Goal: Task Accomplishment & Management: Use online tool/utility

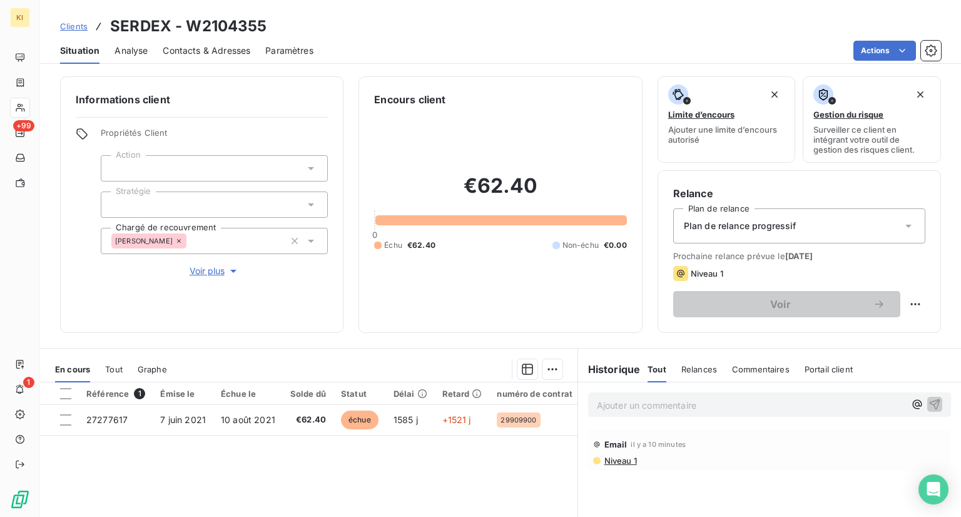
scroll to position [143, 0]
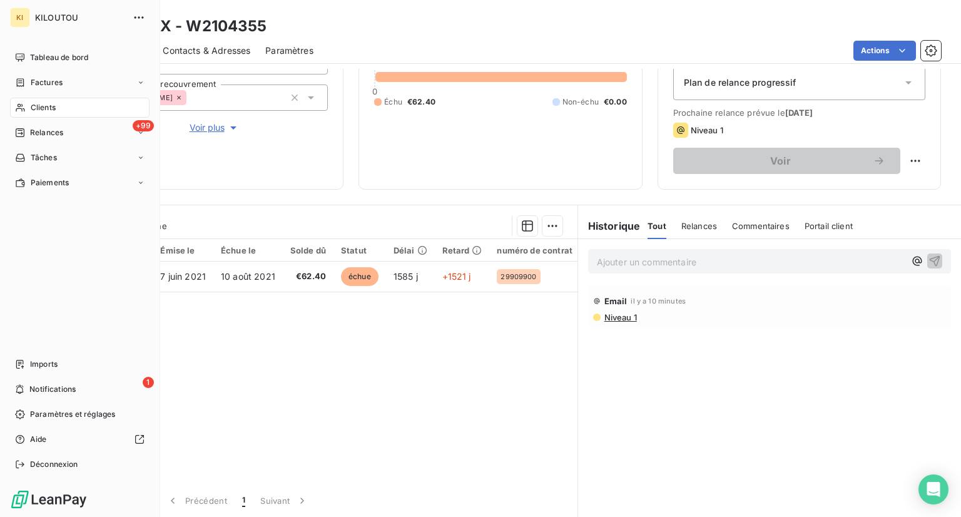
drag, startPoint x: 29, startPoint y: 132, endPoint x: 219, endPoint y: 149, distance: 190.4
click at [31, 132] on span "Relances" at bounding box center [46, 132] width 33 height 11
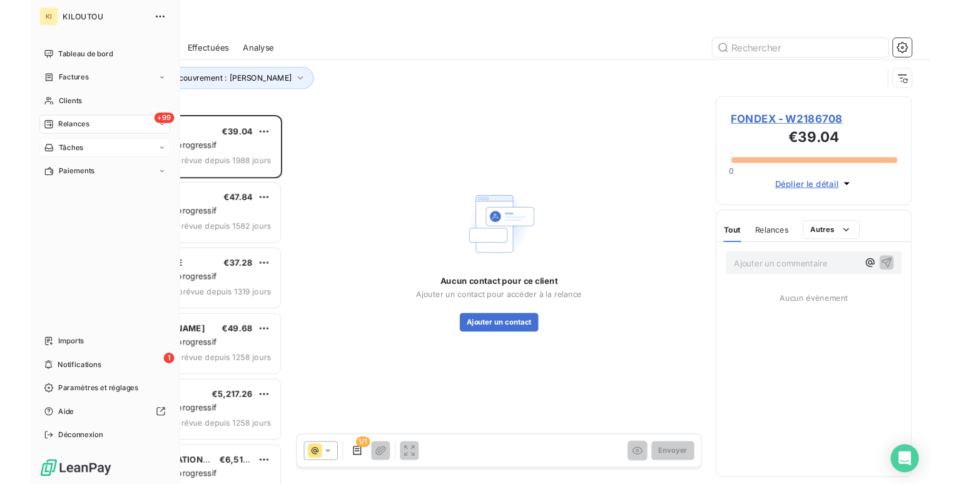
scroll to position [384, 199]
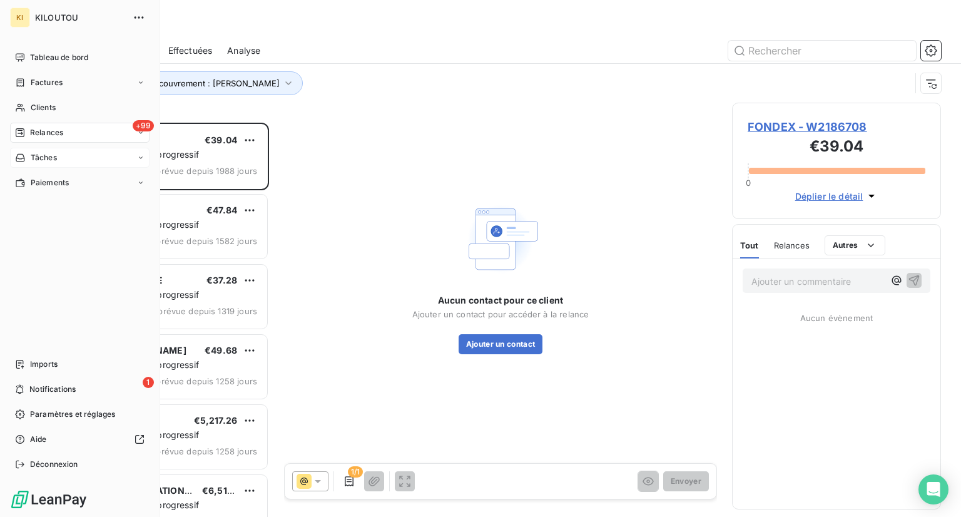
drag, startPoint x: 0, startPoint y: 181, endPoint x: 136, endPoint y: 150, distance: 140.1
click at [10, 166] on div "KI KILOUTOU Tableau de bord Factures Clients +99 Relances Tâches Paiements Impo…" at bounding box center [80, 258] width 160 height 517
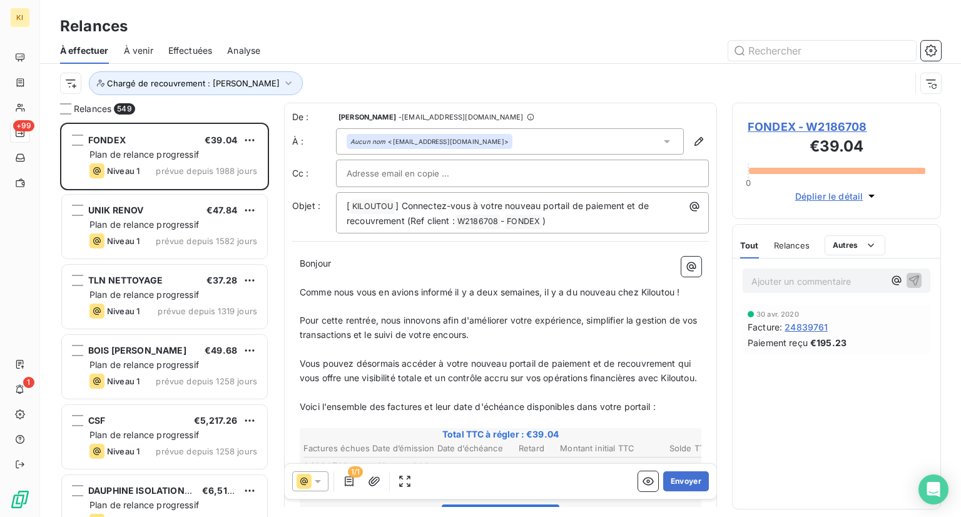
drag, startPoint x: 136, startPoint y: 150, endPoint x: 287, endPoint y: 149, distance: 150.2
click at [248, 149] on div "KI +99 1 Relances À effectuer À venir Effectuées Analyse Chargé de recouvrement…" at bounding box center [480, 258] width 961 height 517
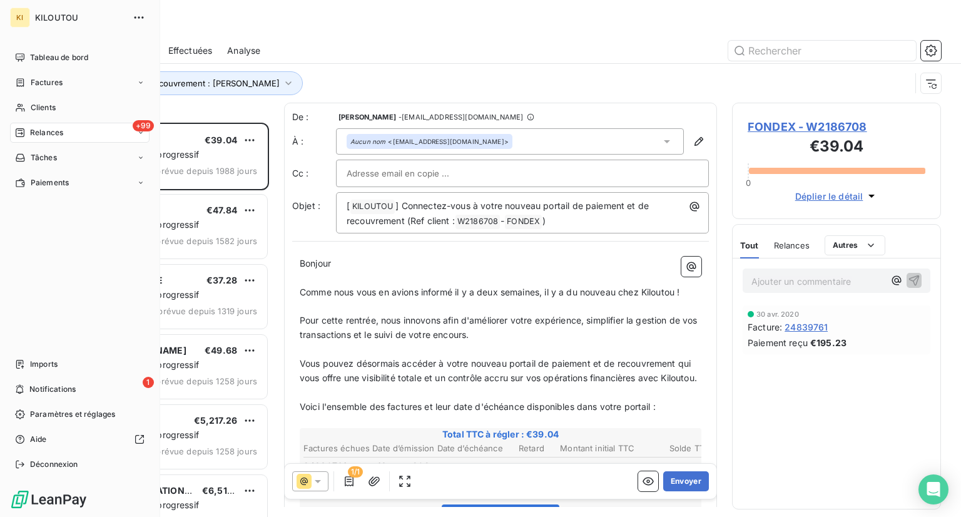
click at [49, 134] on span "Relances" at bounding box center [46, 132] width 33 height 11
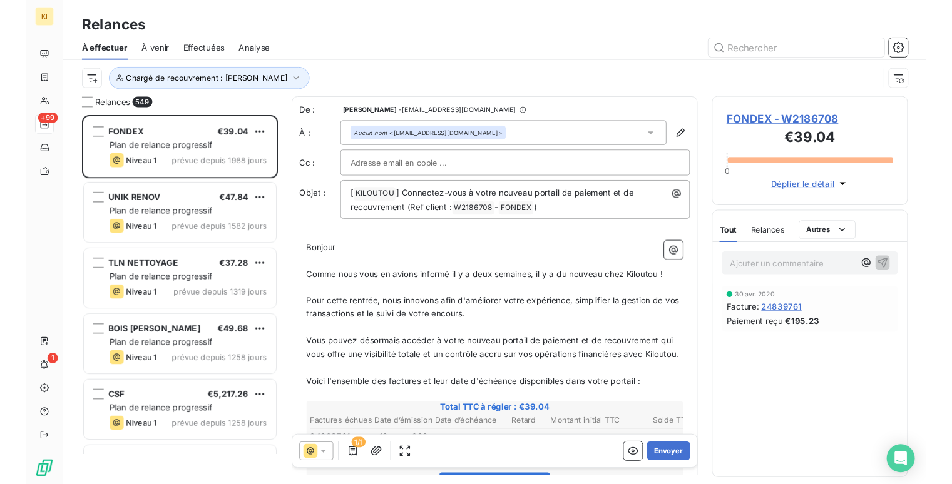
scroll to position [352, 199]
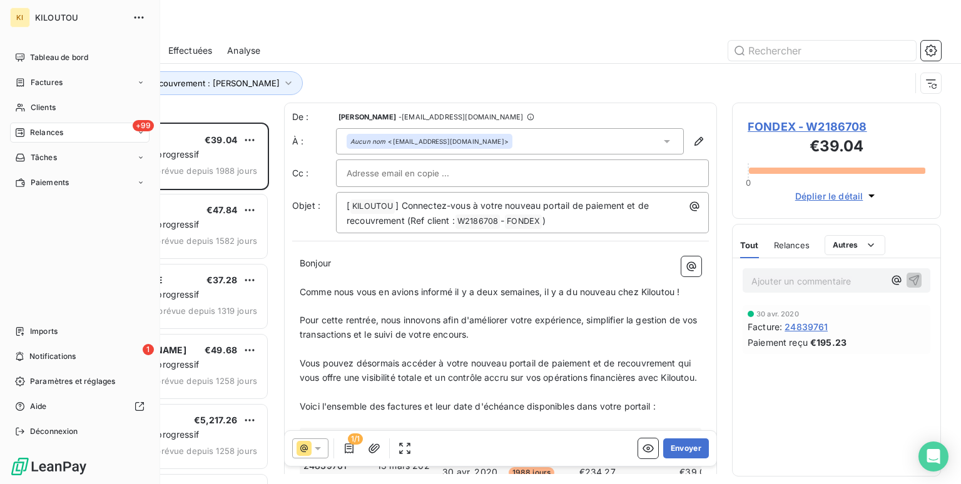
click at [71, 133] on div "+99 Relances" at bounding box center [80, 133] width 140 height 20
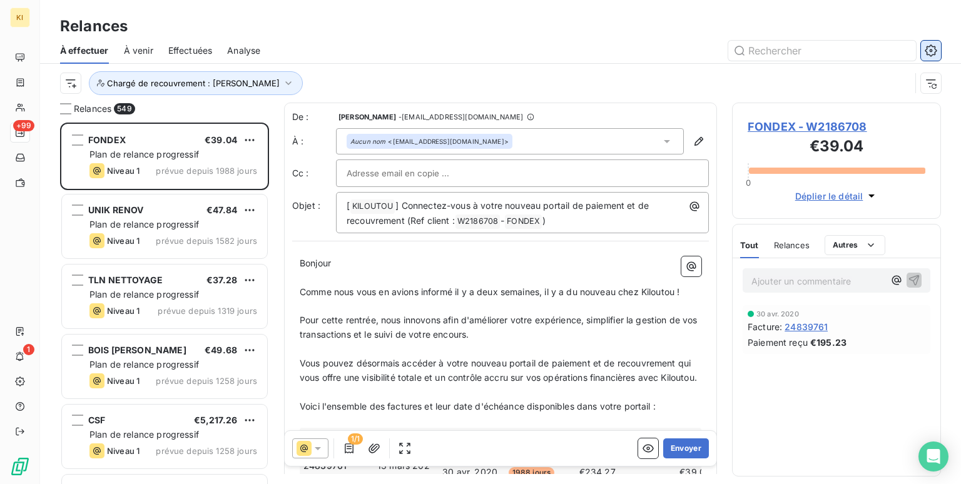
click at [930, 52] on icon "button" at bounding box center [931, 50] width 13 height 13
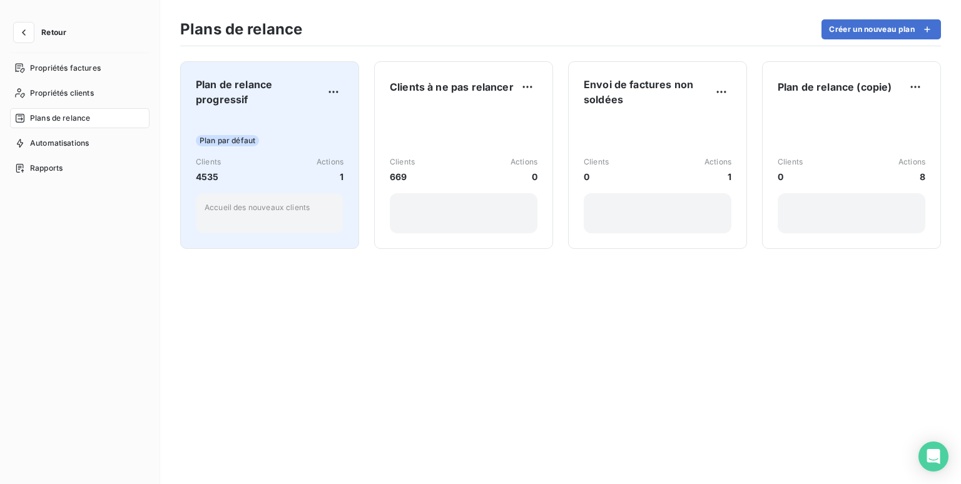
click at [260, 103] on span "Plan de relance progressif" at bounding box center [260, 92] width 128 height 30
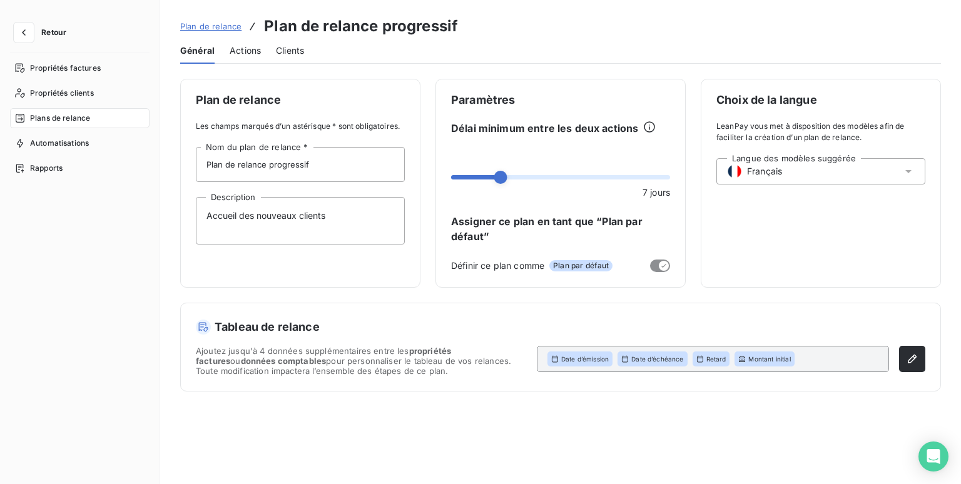
click at [236, 47] on span "Actions" at bounding box center [245, 50] width 31 height 13
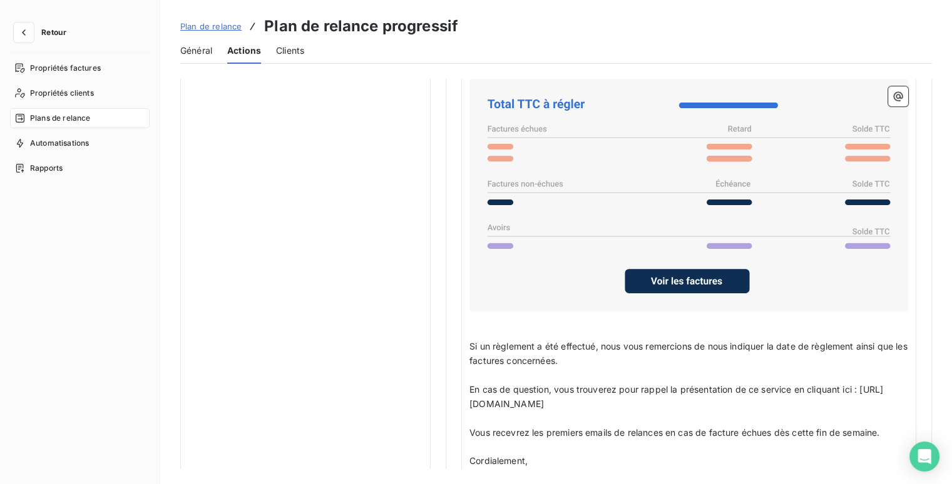
scroll to position [1064, 0]
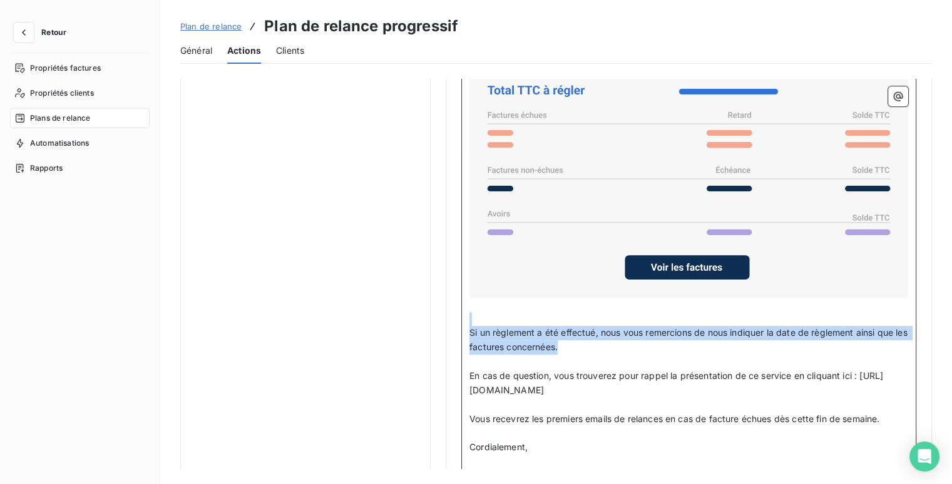
drag, startPoint x: 621, startPoint y: 345, endPoint x: 951, endPoint y: 404, distance: 335.5
click at [473, 321] on div "Bonjour Civilité du contact ﻿ Nom de famille du contact ﻿ ﻿ ﻿ Comme nous vous e…" at bounding box center [688, 245] width 439 height 704
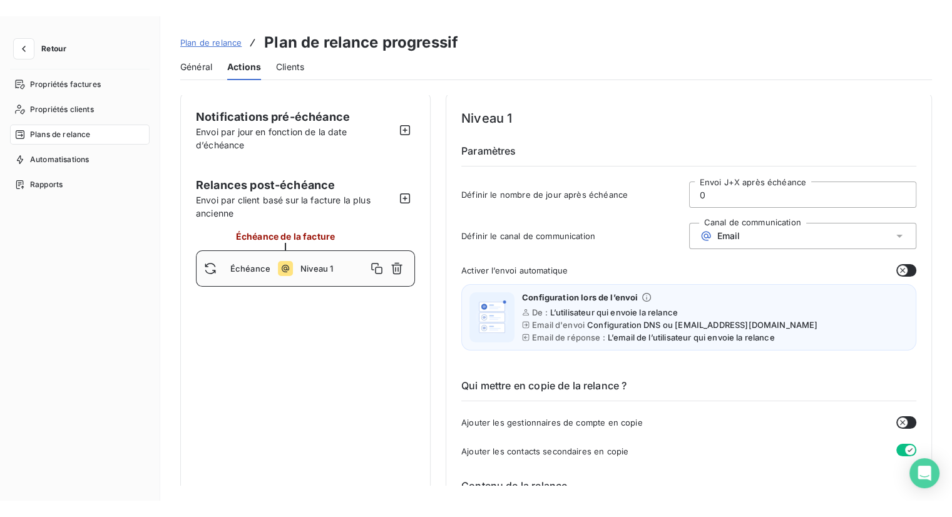
scroll to position [0, 0]
